Goal: Task Accomplishment & Management: Use online tool/utility

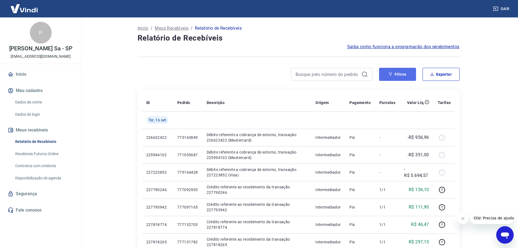
click at [391, 74] on icon "button" at bounding box center [391, 74] width 4 height 3
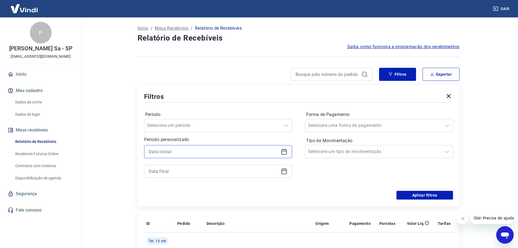
click at [254, 150] on input at bounding box center [214, 151] width 130 height 8
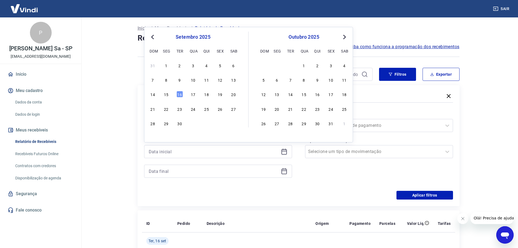
click at [150, 38] on button "Previous Month" at bounding box center [152, 37] width 7 height 7
click at [207, 80] on div "7" at bounding box center [207, 79] width 7 height 7
type input "[DATE]"
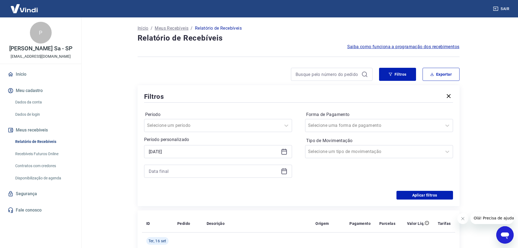
click at [282, 172] on icon at bounding box center [284, 171] width 7 height 7
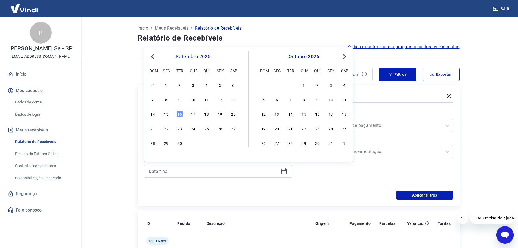
click at [154, 60] on button "Previous Month" at bounding box center [152, 56] width 7 height 7
click at [206, 102] on div "7" at bounding box center [207, 99] width 7 height 7
type input "[DATE]"
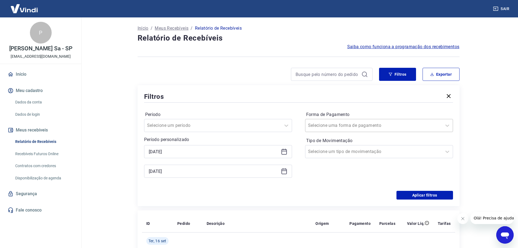
click at [389, 131] on div "Selecione uma forma de pagamento" at bounding box center [379, 125] width 148 height 13
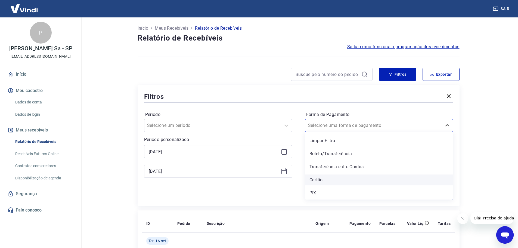
click at [334, 179] on div "Cartão" at bounding box center [379, 179] width 148 height 11
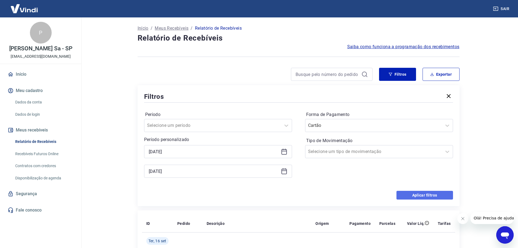
click at [434, 191] on button "Aplicar filtros" at bounding box center [425, 195] width 57 height 9
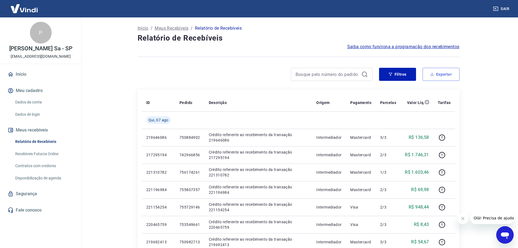
click at [443, 75] on button "Exportar" at bounding box center [441, 74] width 37 height 13
type input "[DATE]"
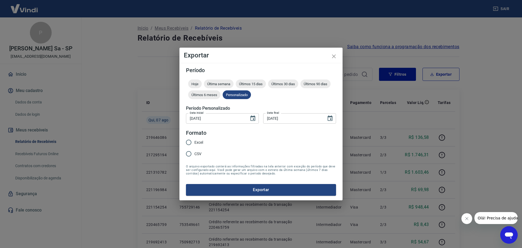
click at [199, 137] on fieldset "Formato Excel CSV" at bounding box center [196, 147] width 21 height 36
click at [201, 145] on label "Excel" at bounding box center [193, 142] width 20 height 11
click at [195, 145] on input "Excel" at bounding box center [188, 142] width 11 height 11
radio input "true"
click at [251, 198] on div "Período Hoje Última semana Últimos 15 dias Últimos 30 dias Últimos 90 dias Últi…" at bounding box center [261, 131] width 163 height 137
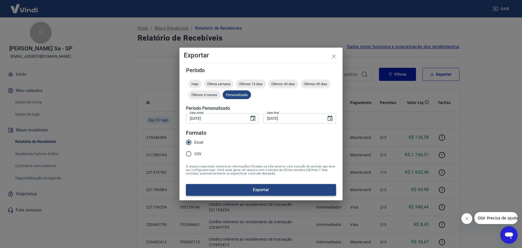
click at [254, 195] on button "Exportar" at bounding box center [261, 189] width 150 height 11
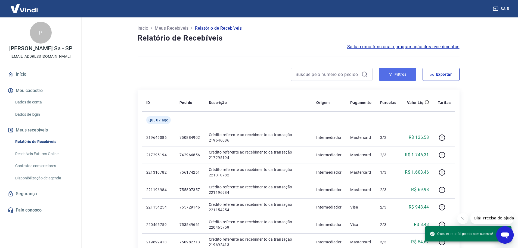
click at [398, 78] on button "Filtros" at bounding box center [397, 74] width 37 height 13
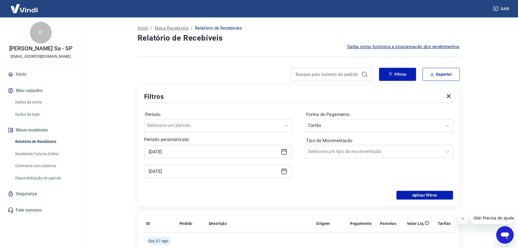
click at [283, 174] on icon at bounding box center [284, 171] width 5 height 5
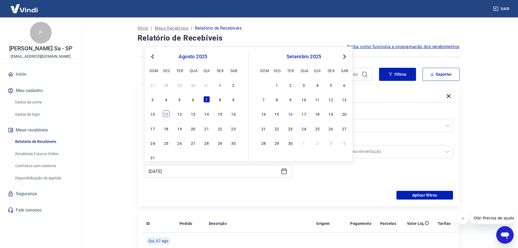
click at [169, 112] on div "11" at bounding box center [166, 113] width 7 height 7
type input "[DATE]"
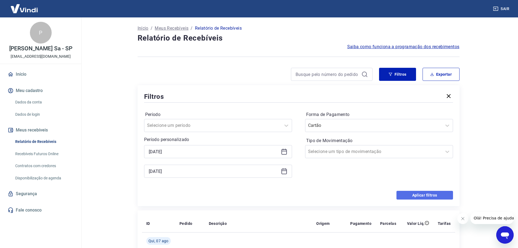
click at [411, 195] on button "Aplicar filtros" at bounding box center [425, 195] width 57 height 9
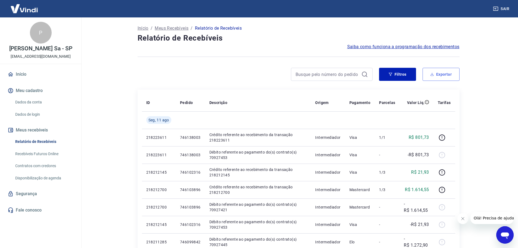
click at [443, 75] on button "Exportar" at bounding box center [441, 74] width 37 height 13
type input "[DATE]"
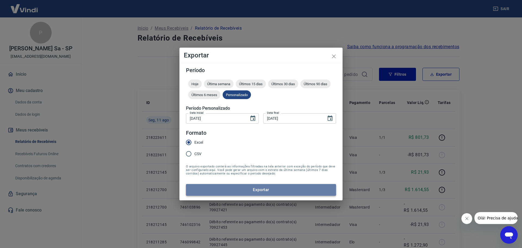
click at [279, 190] on button "Exportar" at bounding box center [261, 189] width 150 height 11
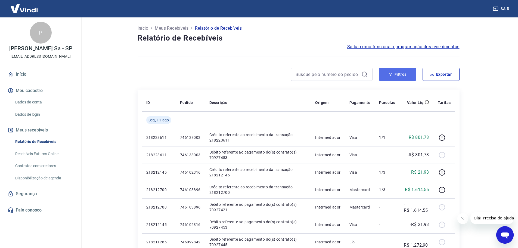
click at [403, 75] on button "Filtros" at bounding box center [397, 74] width 37 height 13
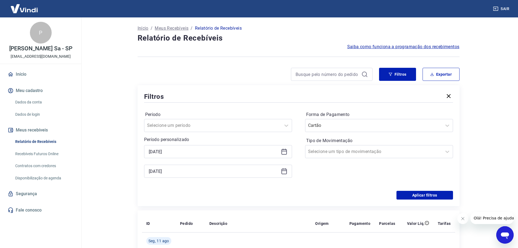
click at [281, 152] on icon at bounding box center [284, 151] width 7 height 7
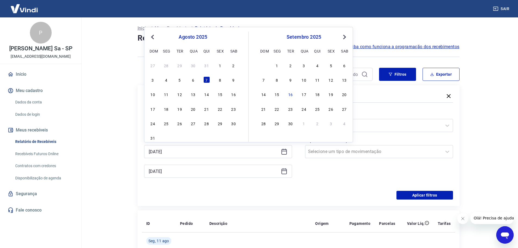
click at [150, 39] on button "Previous Month" at bounding box center [152, 37] width 7 height 7
click at [180, 109] on div "22" at bounding box center [180, 109] width 7 height 7
type input "[DATE]"
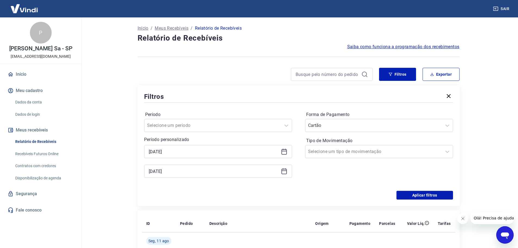
click at [285, 172] on icon at bounding box center [284, 171] width 7 height 7
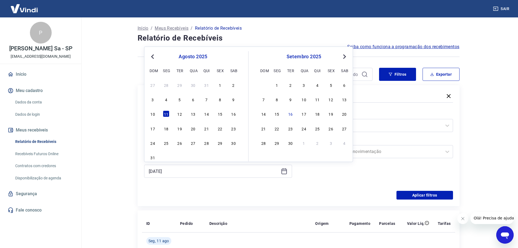
click at [156, 59] on div "agosto 2025" at bounding box center [193, 56] width 89 height 7
click at [153, 57] on span "Previous Month" at bounding box center [153, 56] width 0 height 6
click at [206, 129] on div "24" at bounding box center [207, 128] width 7 height 7
type input "[DATE]"
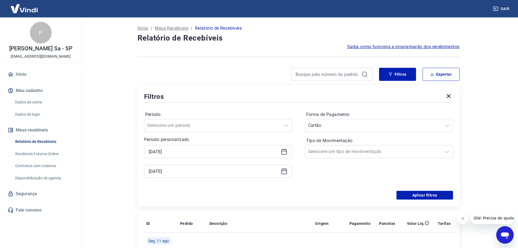
click at [410, 189] on div "Período Selecione um período Período personalizado Selected date: [DATE] [DATE]…" at bounding box center [298, 147] width 309 height 87
click at [413, 192] on button "Aplicar filtros" at bounding box center [425, 195] width 57 height 9
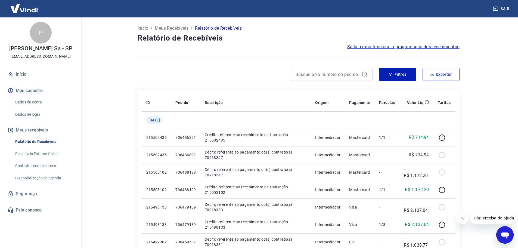
click at [439, 72] on button "Exportar" at bounding box center [441, 74] width 37 height 13
type input "[DATE]"
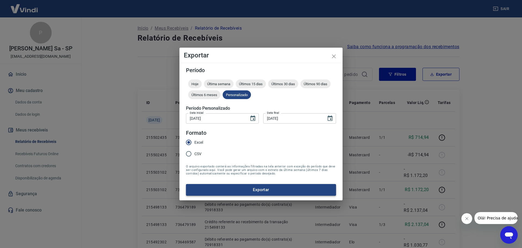
drag, startPoint x: 240, startPoint y: 182, endPoint x: 239, endPoint y: 186, distance: 3.8
click at [239, 186] on form "Período Hoje Última semana Últimos 15 dias Últimos 30 dias Últimos 90 dias Últi…" at bounding box center [261, 131] width 150 height 128
click at [239, 190] on button "Exportar" at bounding box center [261, 189] width 150 height 11
